Goal: Check status: Check status

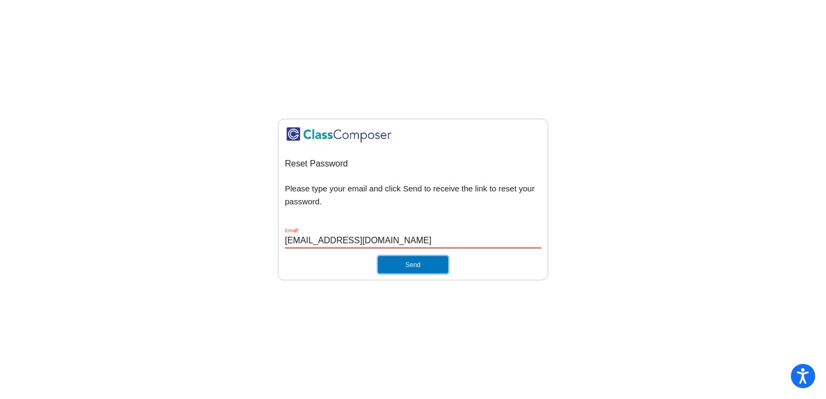
click at [433, 266] on button "Send" at bounding box center [413, 264] width 70 height 17
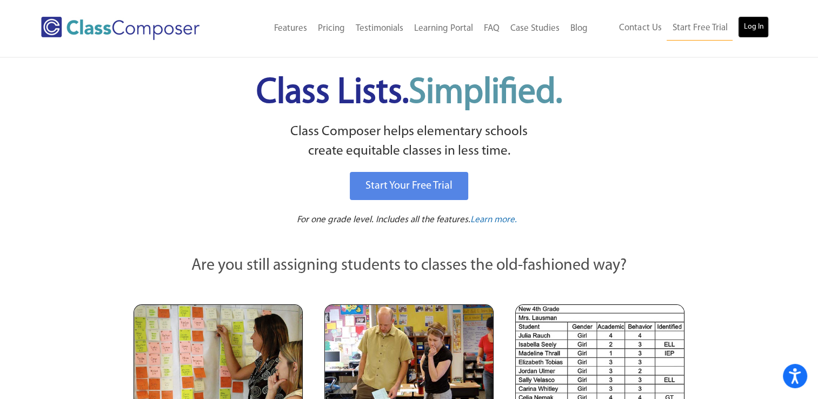
click at [748, 24] on link "Log In" at bounding box center [753, 27] width 31 height 22
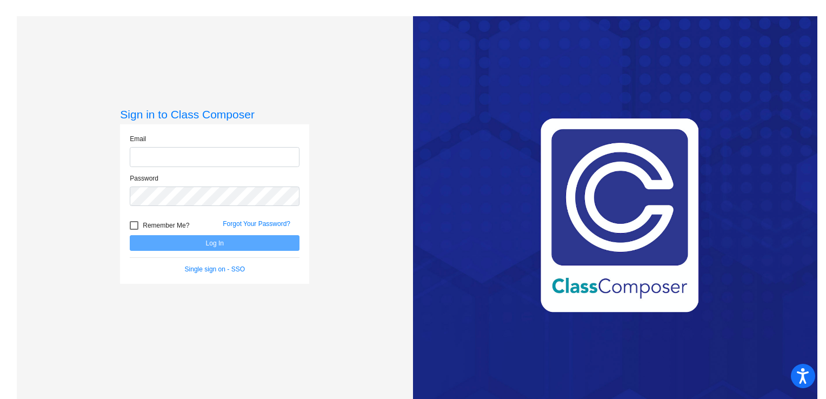
type input "[EMAIL_ADDRESS][DOMAIN_NAME]"
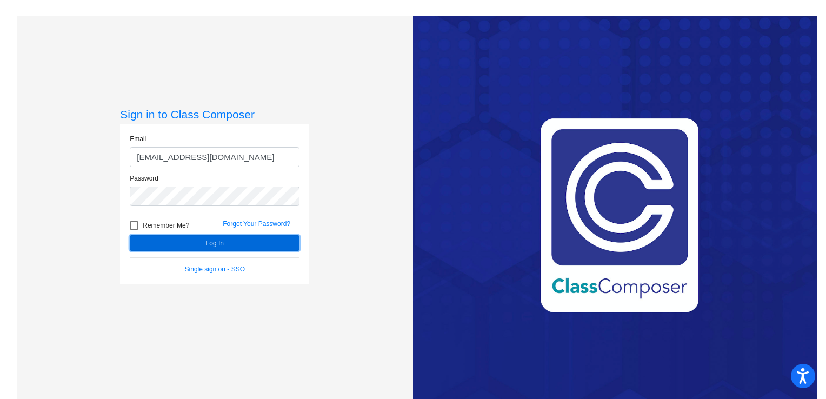
click at [218, 235] on button "Log In" at bounding box center [215, 243] width 170 height 16
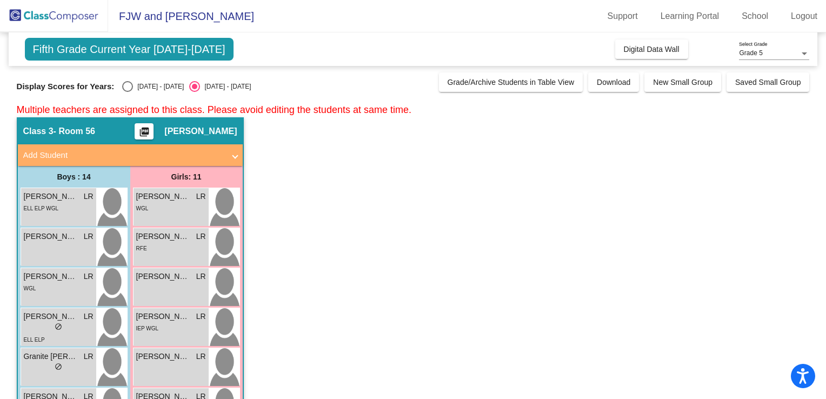
click at [820, 133] on mat-sidenav-content "Grade 5 Select Grade Fifth Grade Current Year [DATE]-[DATE] Add, Move, or Retai…" at bounding box center [413, 215] width 826 height 367
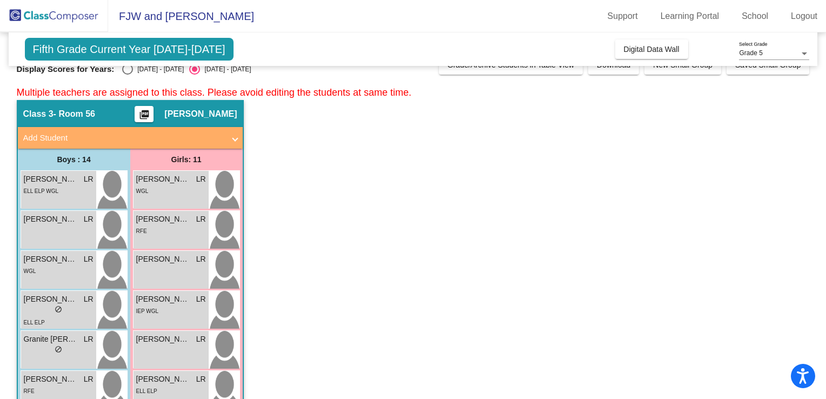
scroll to position [9, 0]
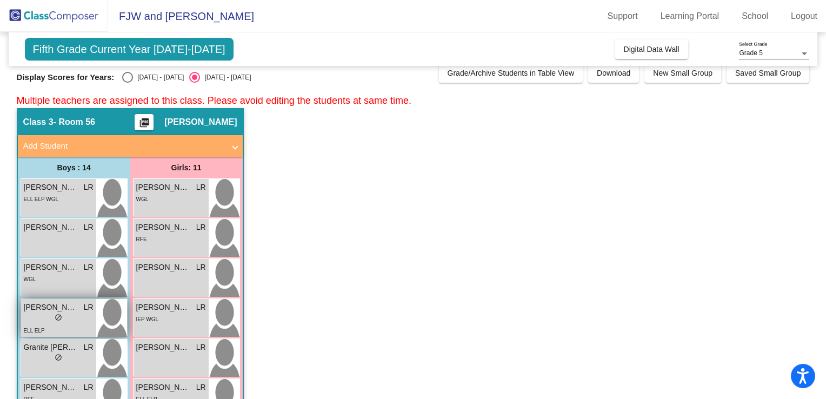
click at [95, 319] on div "[PERSON_NAME] LR lock do_not_disturb_alt ELL ELP" at bounding box center [58, 318] width 75 height 38
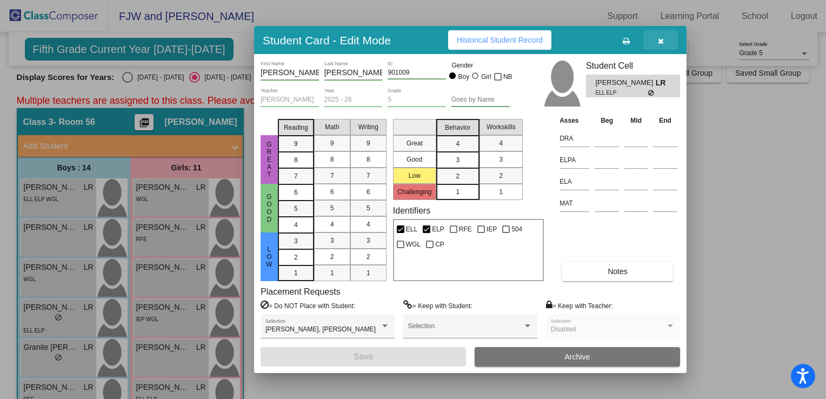
click at [670, 39] on button "button" at bounding box center [661, 39] width 35 height 19
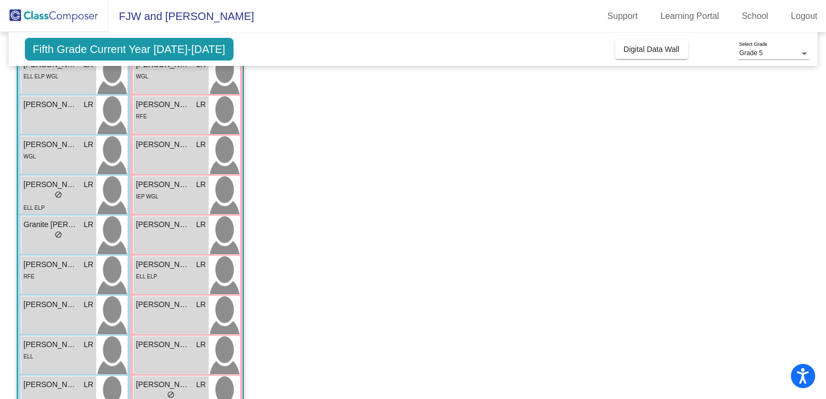
scroll to position [125, 0]
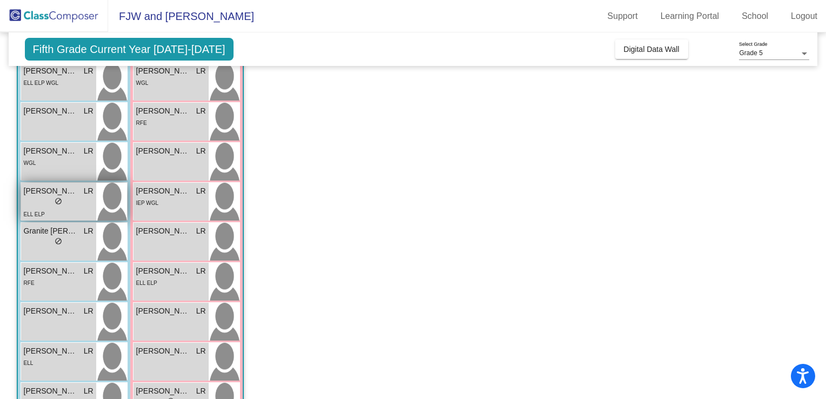
click at [58, 212] on div "ELL ELP" at bounding box center [59, 213] width 70 height 11
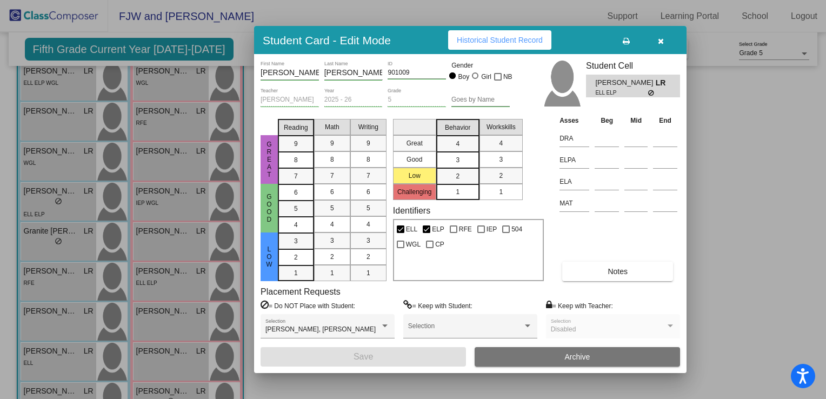
click at [662, 37] on icon "button" at bounding box center [661, 41] width 6 height 8
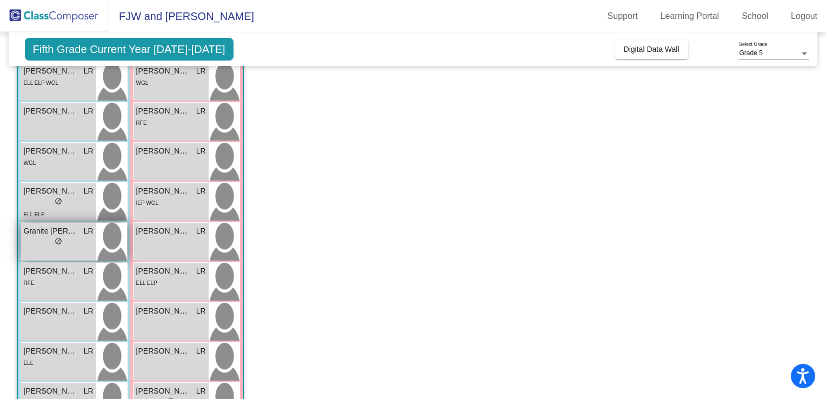
click at [67, 248] on div "Granite Garcia Davis LR lock do_not_disturb_alt" at bounding box center [58, 242] width 75 height 38
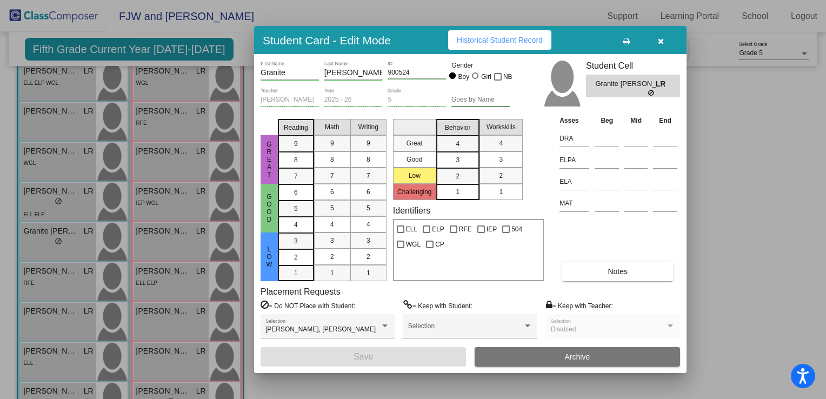
click at [666, 42] on button "button" at bounding box center [661, 39] width 35 height 19
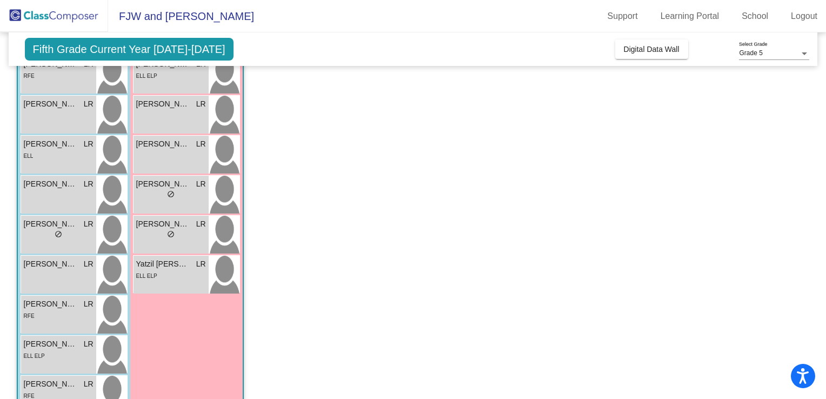
scroll to position [366, 0]
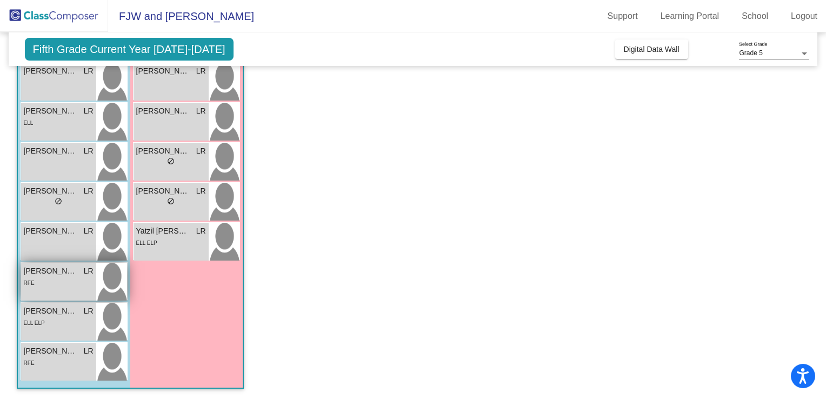
click at [84, 267] on span "LR" at bounding box center [89, 271] width 10 height 11
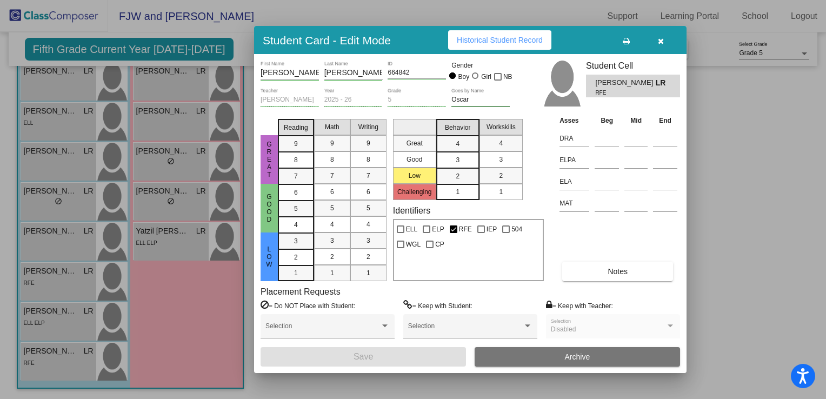
click at [668, 40] on button "button" at bounding box center [661, 39] width 35 height 19
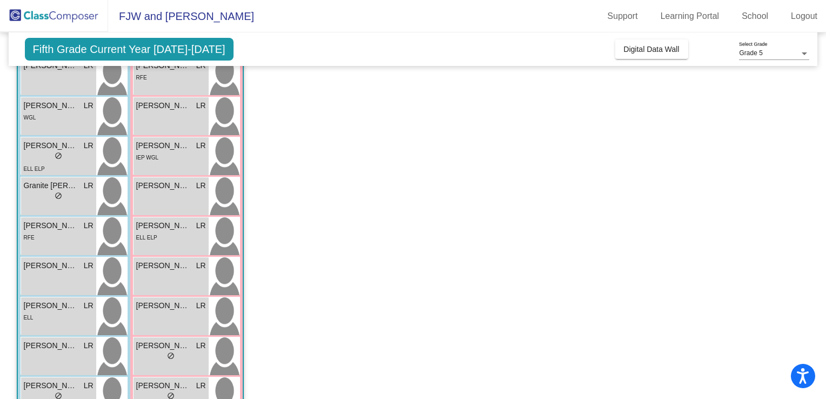
scroll to position [0, 0]
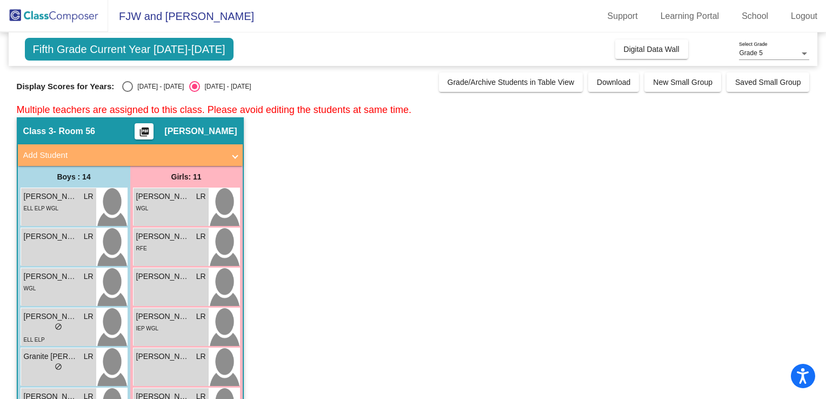
click at [122, 87] on div "Select an option" at bounding box center [127, 86] width 11 height 11
click at [127, 92] on input "2024 - 2025" at bounding box center [127, 92] width 1 height 1
radio input "true"
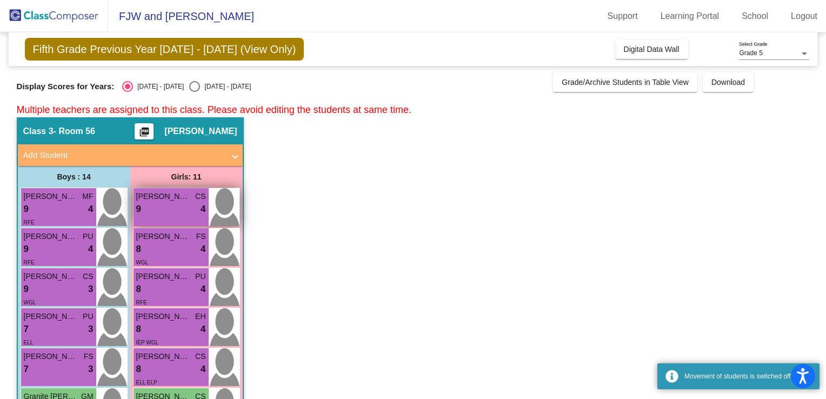
click at [229, 209] on img at bounding box center [224, 207] width 31 height 38
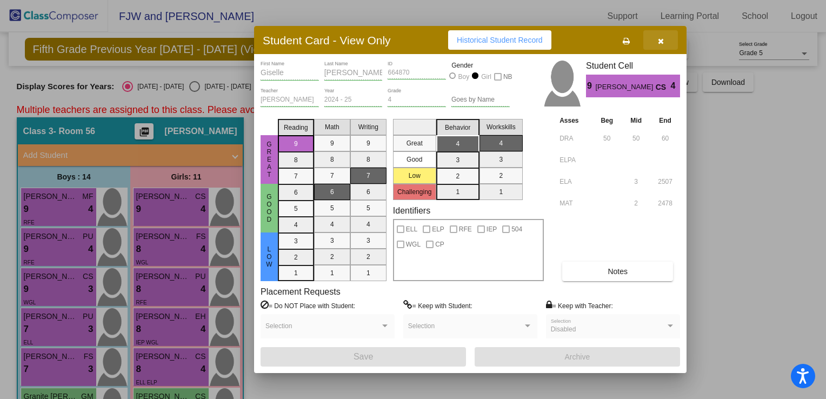
click at [658, 36] on span "button" at bounding box center [661, 40] width 6 height 9
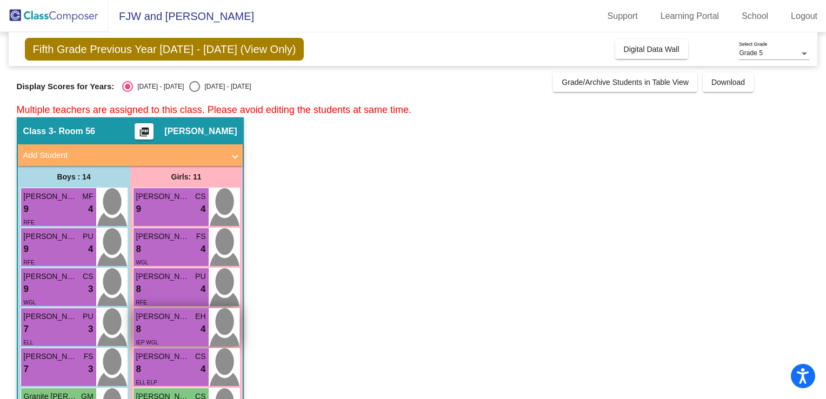
click at [162, 331] on div "8 lock do_not_disturb_alt 4" at bounding box center [171, 329] width 70 height 14
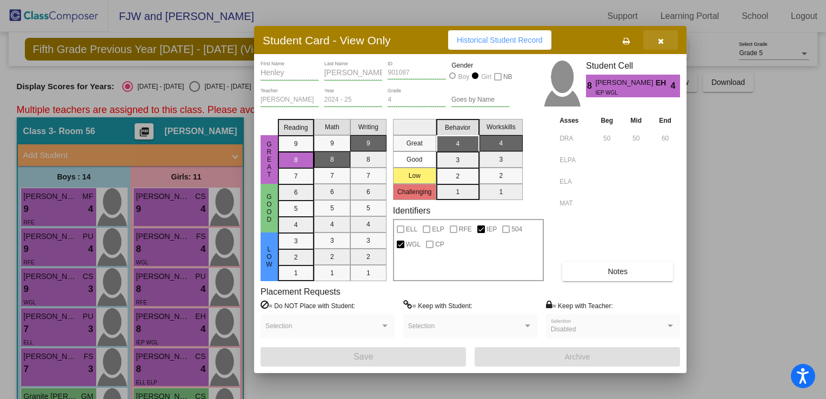
click at [656, 37] on button "button" at bounding box center [661, 39] width 35 height 19
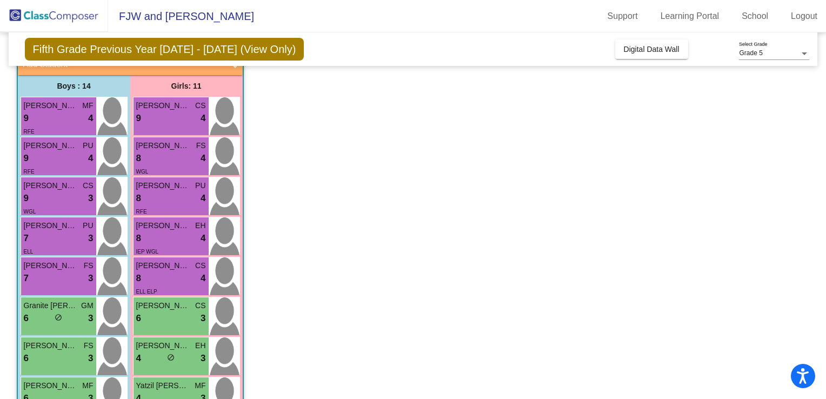
scroll to position [89, 0]
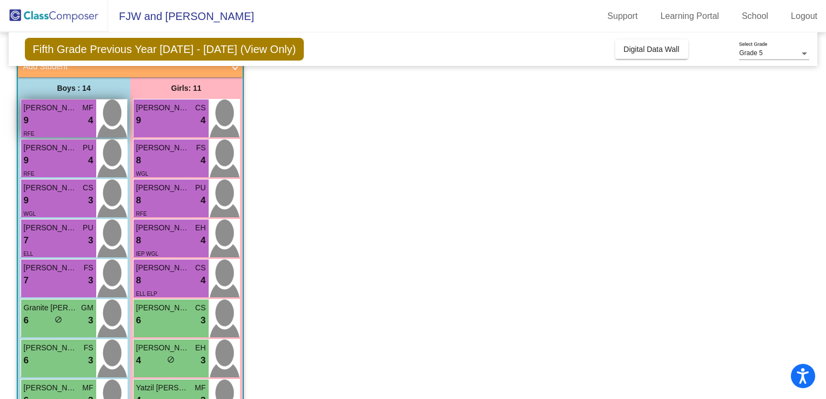
click at [59, 129] on div "RFE" at bounding box center [59, 133] width 70 height 11
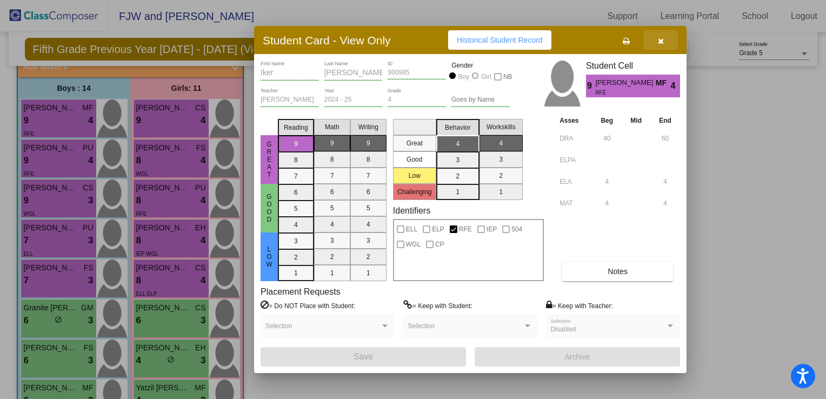
click at [656, 41] on button "button" at bounding box center [661, 39] width 35 height 19
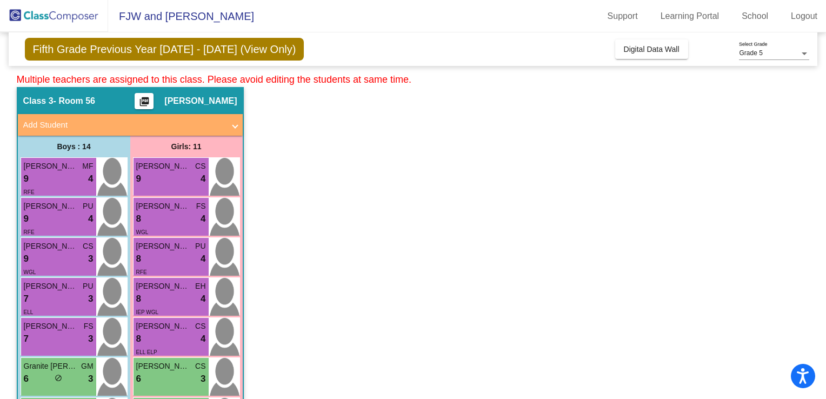
scroll to position [0, 0]
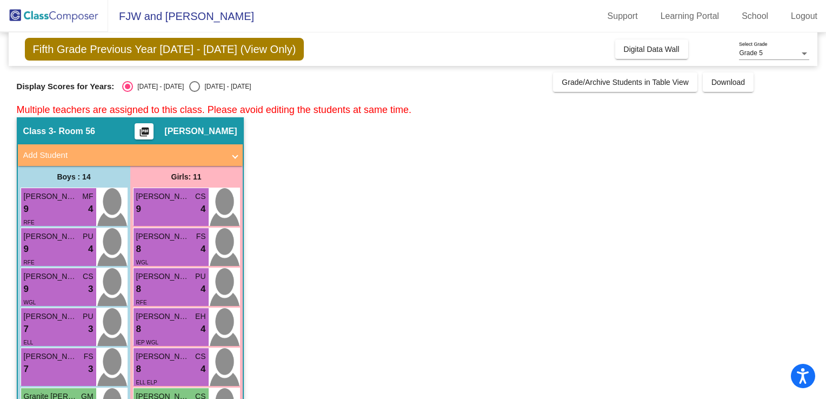
click at [80, 14] on img at bounding box center [54, 16] width 108 height 32
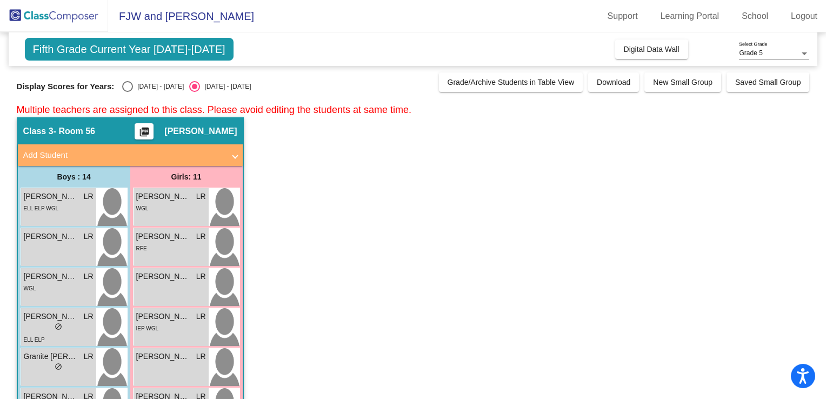
click at [61, 12] on img at bounding box center [54, 16] width 108 height 32
click at [122, 84] on div "Select an option" at bounding box center [127, 86] width 11 height 11
click at [127, 92] on input "2024 - 2025" at bounding box center [127, 92] width 1 height 1
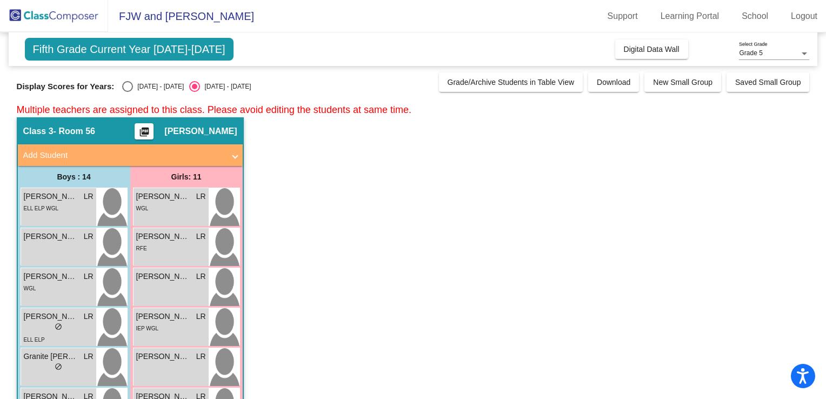
radio input "true"
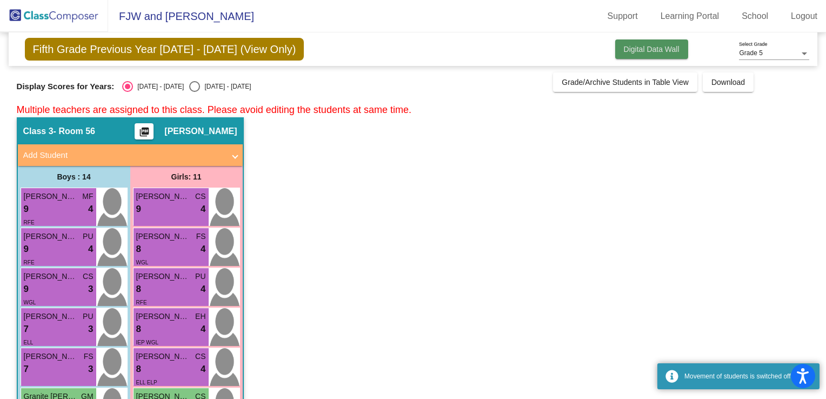
click at [643, 49] on span "Digital Data Wall" at bounding box center [652, 49] width 56 height 9
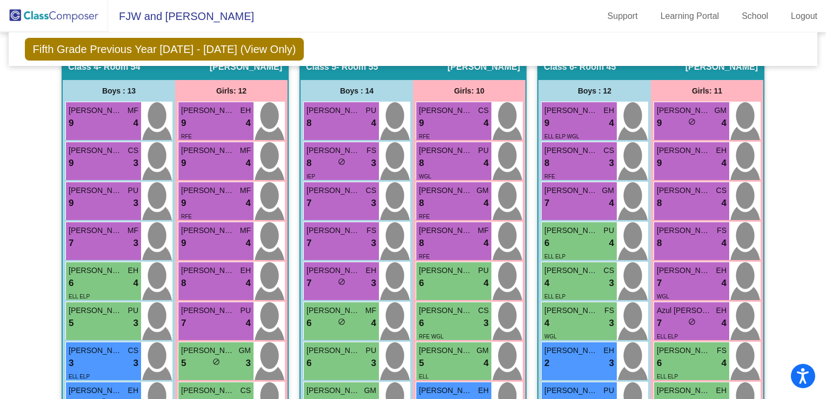
scroll to position [750, 0]
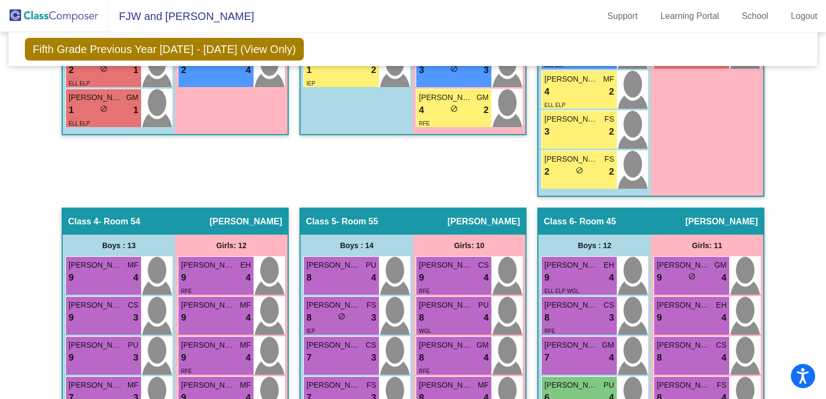
drag, startPoint x: 819, startPoint y: 264, endPoint x: 826, endPoint y: 217, distance: 47.6
click at [826, 217] on html "Accessibility Screen-Reader Guide, Feedback, and Issue Reporting | New window F…" at bounding box center [413, 199] width 826 height 399
drag, startPoint x: 826, startPoint y: 217, endPoint x: 811, endPoint y: 83, distance: 135.5
click at [811, 83] on mat-sidenav-content "Grade 5 Select Grade Fifth Grade Previous Year 2024 - 2025 (View Only) Add, Mov…" at bounding box center [413, 215] width 826 height 367
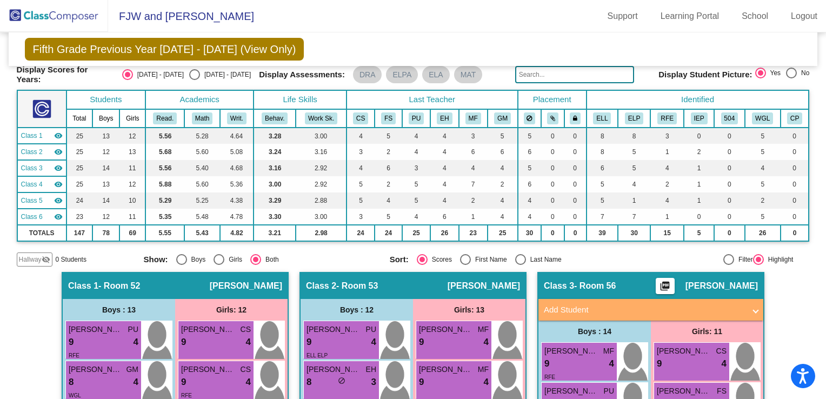
scroll to position [22, 0]
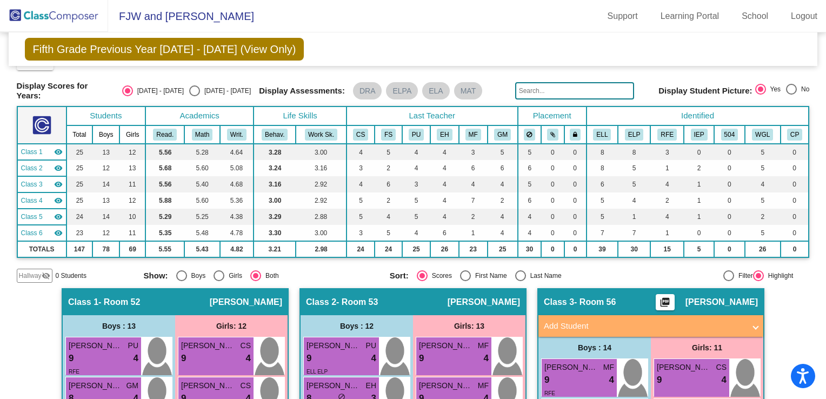
click at [182, 81] on div "Display Scores for Years: 2024 - 2025 2025 - 2026 Display Assessments: DRA ELPA…" at bounding box center [413, 90] width 793 height 19
click at [189, 92] on div "Select an option" at bounding box center [194, 90] width 11 height 11
click at [194, 96] on input "2025 - 2026" at bounding box center [194, 96] width 1 height 1
radio input "true"
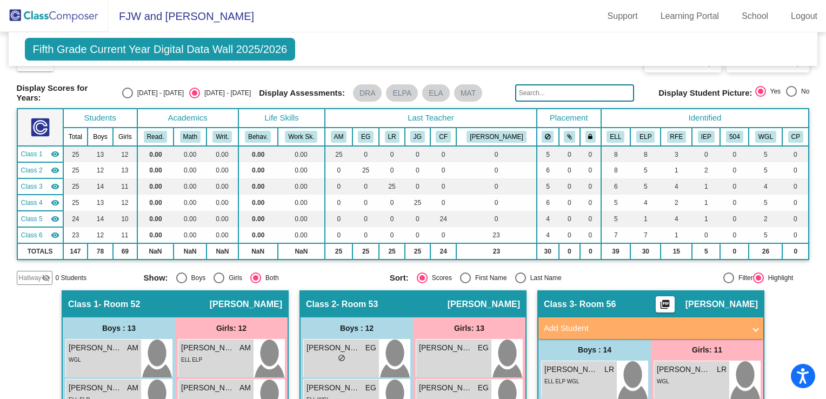
click at [588, 84] on input "text" at bounding box center [574, 92] width 119 height 17
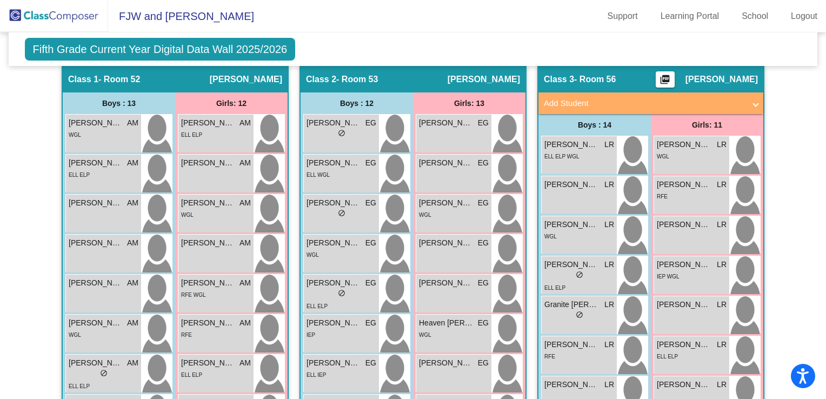
scroll to position [237, 0]
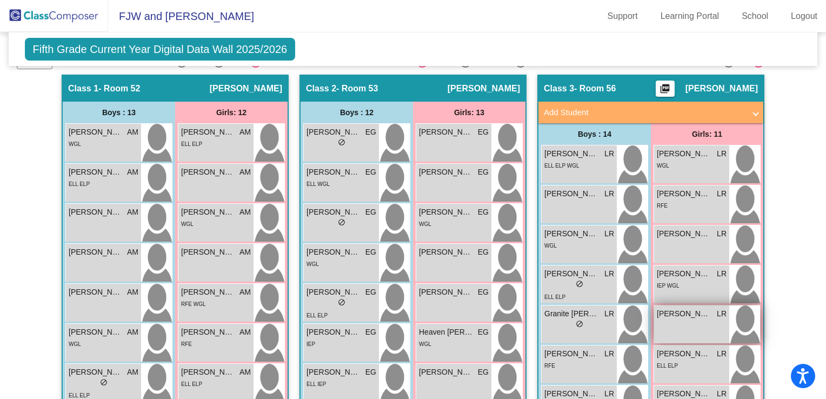
click at [711, 314] on div "Isabella Rangel LR" at bounding box center [692, 313] width 70 height 11
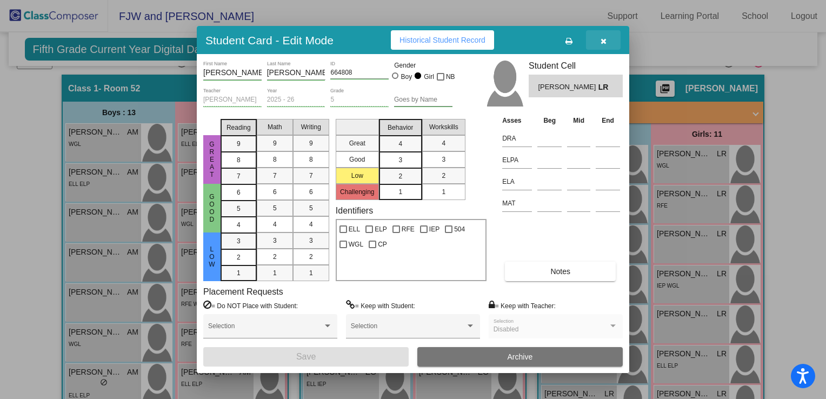
click at [598, 42] on button "button" at bounding box center [603, 39] width 35 height 19
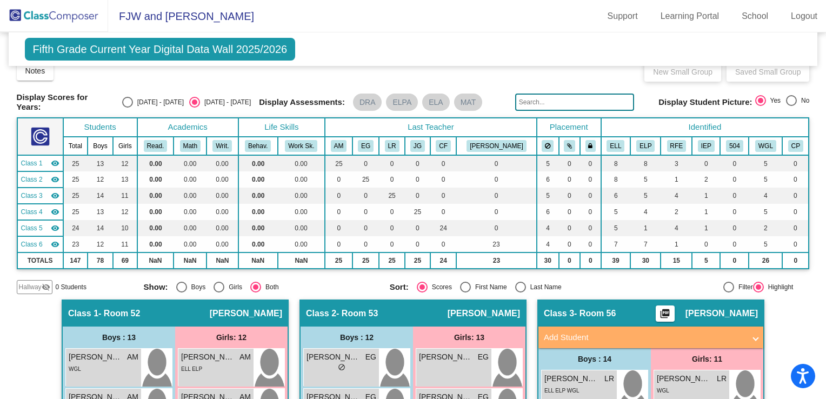
scroll to position [0, 0]
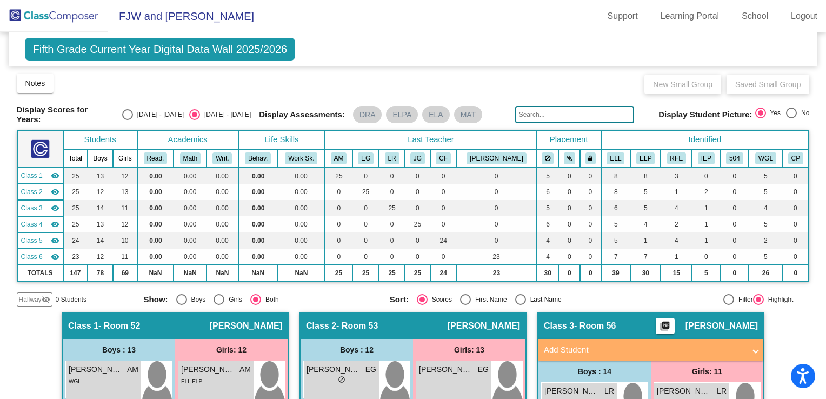
click at [85, 57] on span "Fifth Grade Current Year Digital Data Wall 2025/2026" at bounding box center [160, 49] width 271 height 23
click at [109, 55] on span "Fifth Grade Current Year Digital Data Wall 2025/2026" at bounding box center [160, 49] width 271 height 23
click at [95, 56] on span "Fifth Grade Current Year Digital Data Wall 2025/2026" at bounding box center [160, 49] width 271 height 23
click at [75, 18] on img at bounding box center [54, 16] width 108 height 32
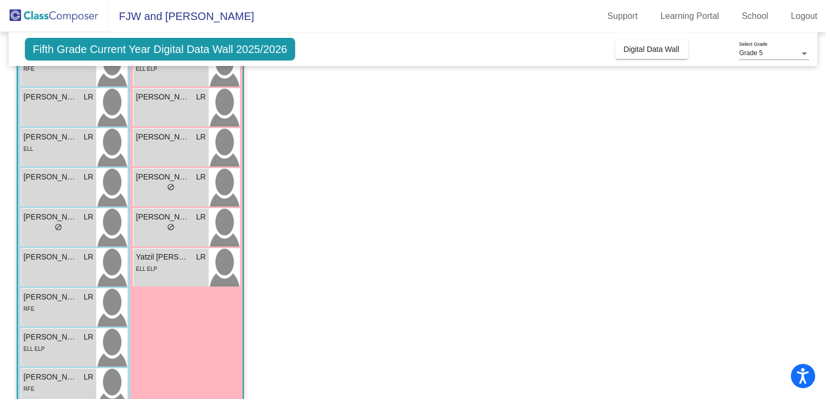
scroll to position [366, 0]
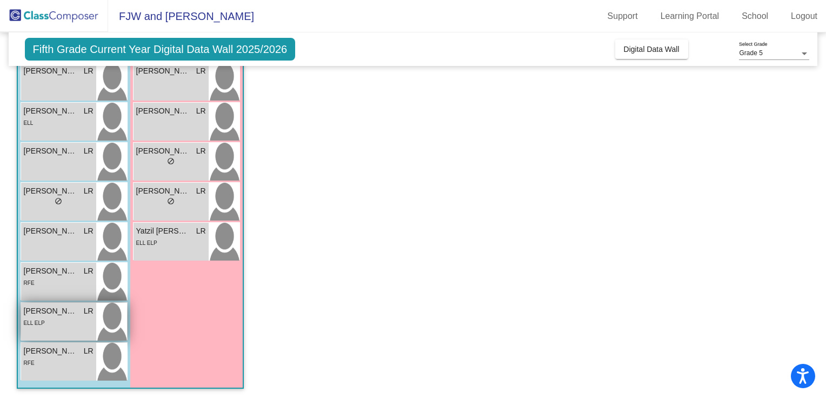
click at [74, 317] on div "ELL ELP" at bounding box center [59, 322] width 70 height 11
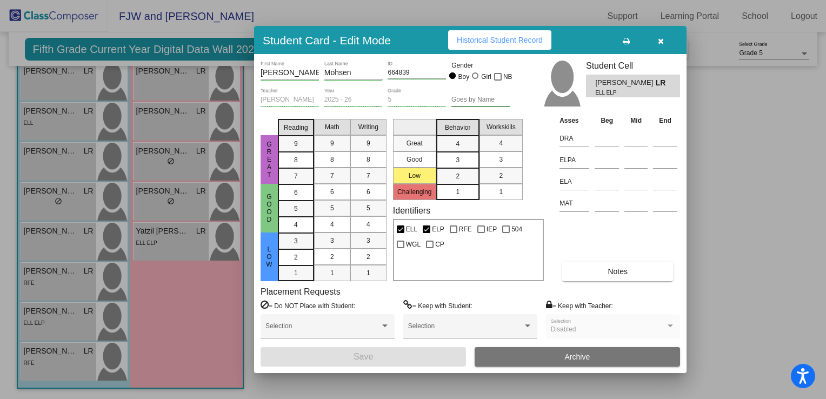
click at [532, 38] on span "Historical Student Record" at bounding box center [500, 40] width 86 height 9
click at [673, 38] on button "button" at bounding box center [661, 39] width 35 height 19
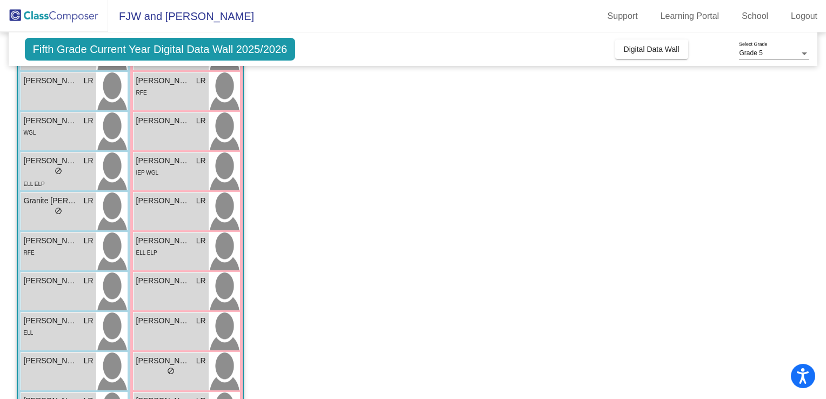
scroll to position [153, 0]
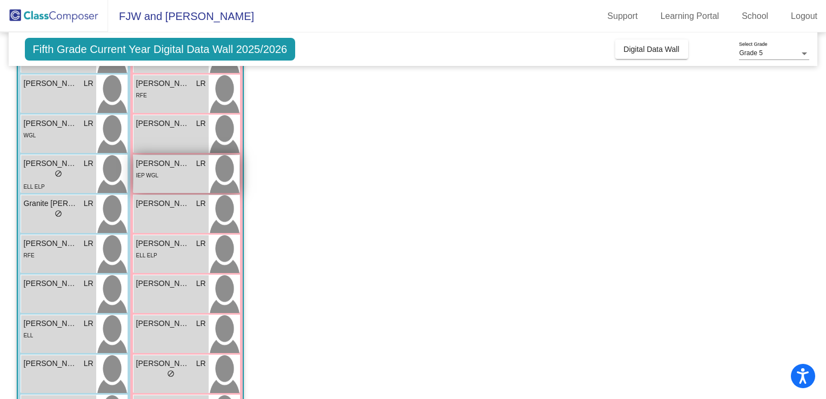
click at [179, 173] on div "IEP WGL" at bounding box center [171, 174] width 70 height 11
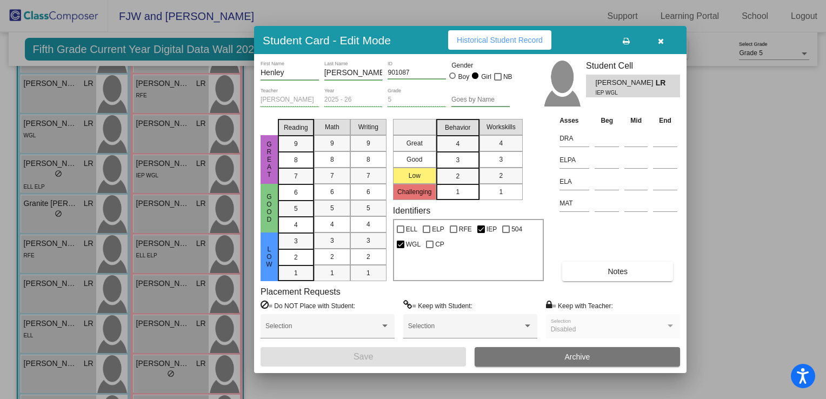
click at [507, 45] on button "Historical Student Record" at bounding box center [499, 39] width 103 height 19
click at [658, 43] on icon "button" at bounding box center [661, 41] width 6 height 8
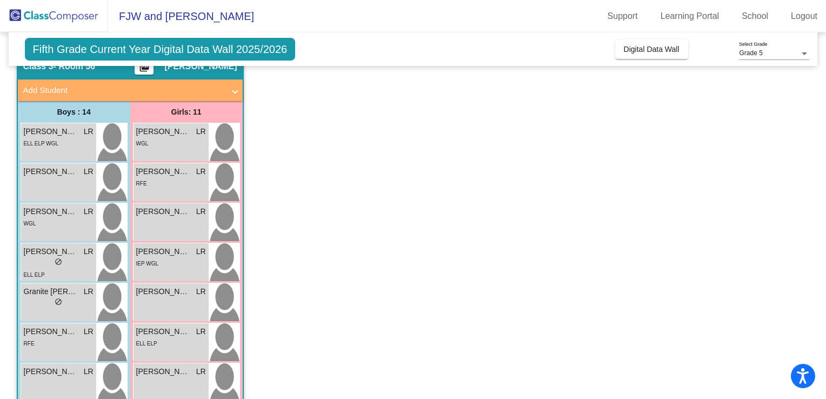
scroll to position [63, 0]
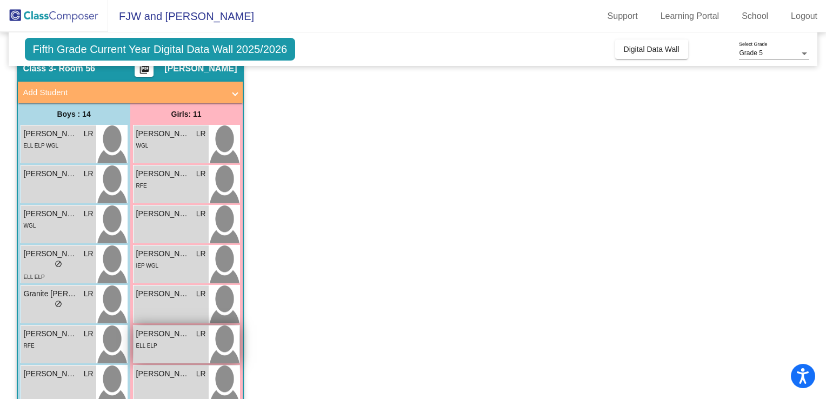
click at [168, 343] on div "ELL ELP" at bounding box center [171, 345] width 70 height 11
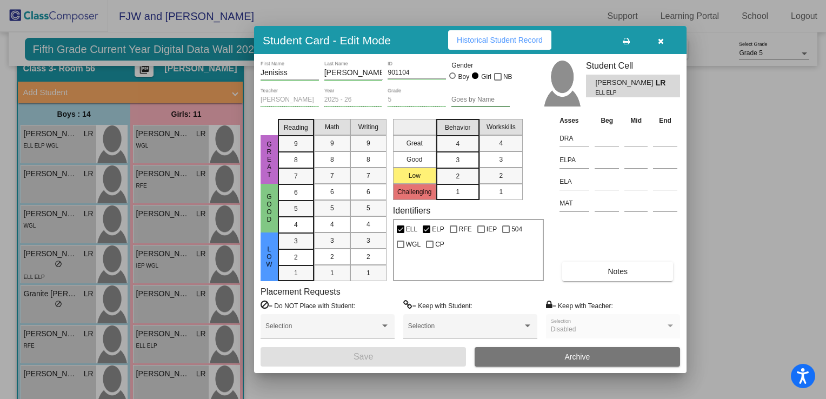
click at [479, 54] on div "Student Card - Edit Mode Historical Student Record" at bounding box center [470, 40] width 433 height 28
click at [478, 45] on button "Historical Student Record" at bounding box center [499, 39] width 103 height 19
click at [664, 38] on button "button" at bounding box center [661, 39] width 35 height 19
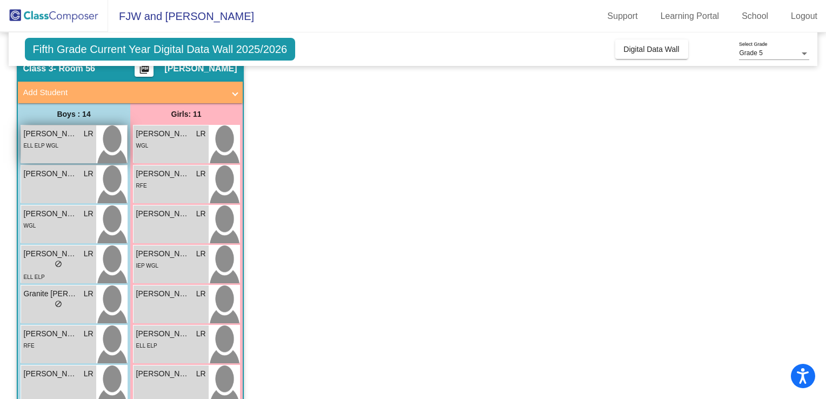
click at [79, 143] on div "ELL ELP WGL" at bounding box center [59, 145] width 70 height 11
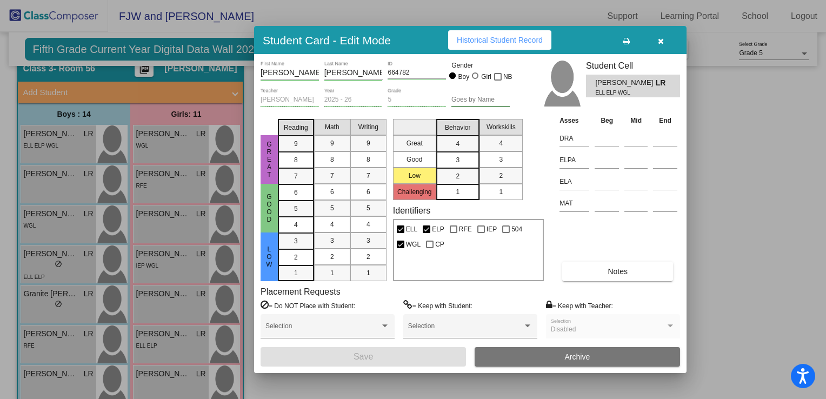
click at [513, 44] on span "Historical Student Record" at bounding box center [500, 40] width 86 height 9
